Goal: Navigation & Orientation: Go to known website

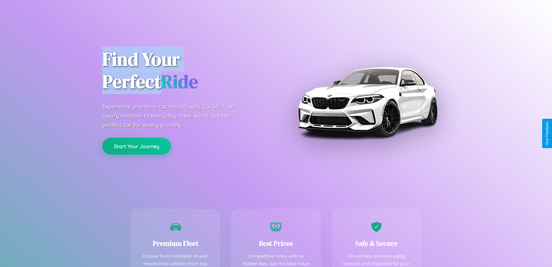
click at [137, 146] on button "Start Your Journey" at bounding box center [136, 145] width 69 height 17
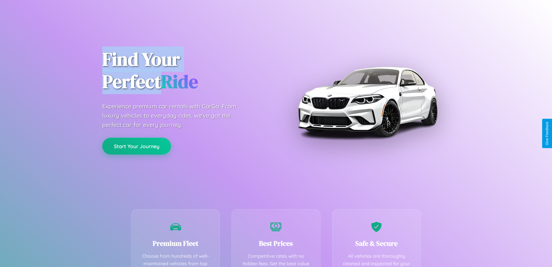
click at [137, 146] on button "Start Your Journey" at bounding box center [136, 145] width 69 height 17
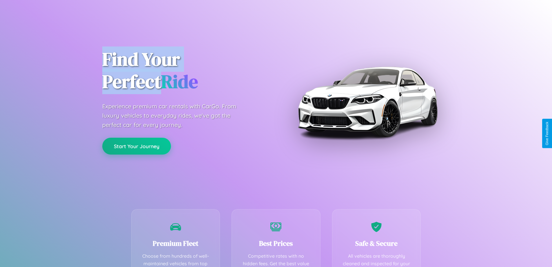
click at [137, 146] on button "Start Your Journey" at bounding box center [136, 145] width 69 height 17
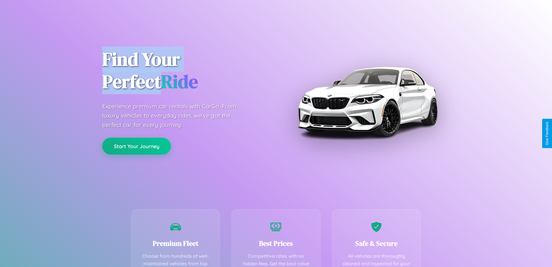
click at [137, 146] on button "Start Your Journey" at bounding box center [136, 145] width 69 height 17
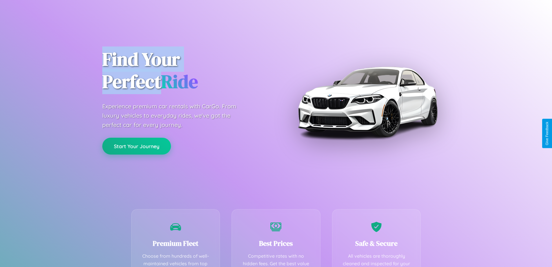
click at [137, 146] on button "Start Your Journey" at bounding box center [136, 145] width 69 height 17
